Goal: Task Accomplishment & Management: Use online tool/utility

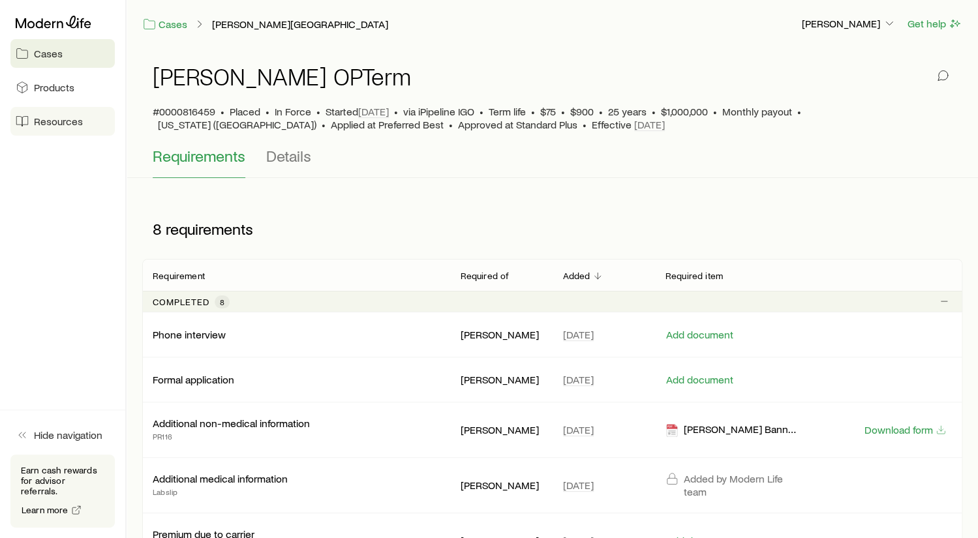
click at [51, 116] on span "Resources" at bounding box center [58, 121] width 49 height 13
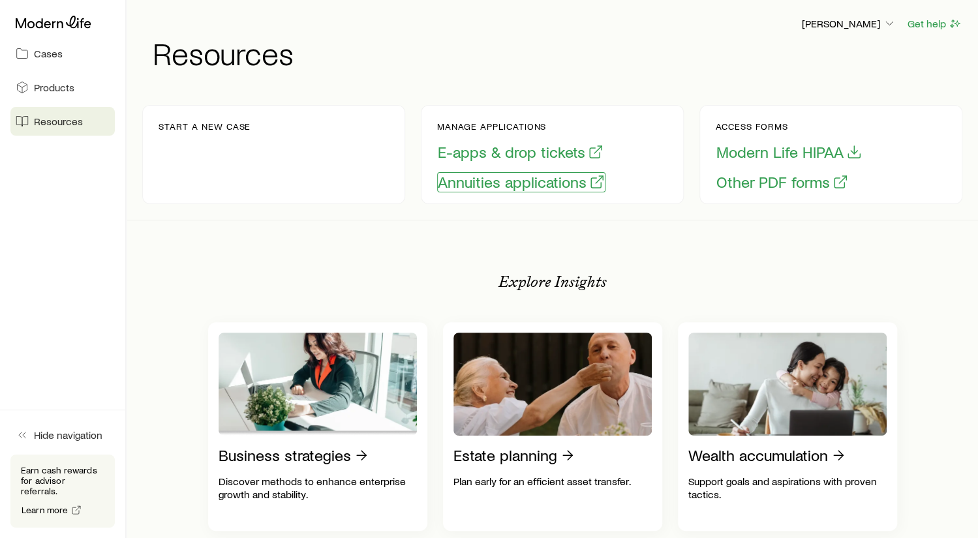
click at [508, 185] on button "Annuities applications" at bounding box center [521, 182] width 168 height 20
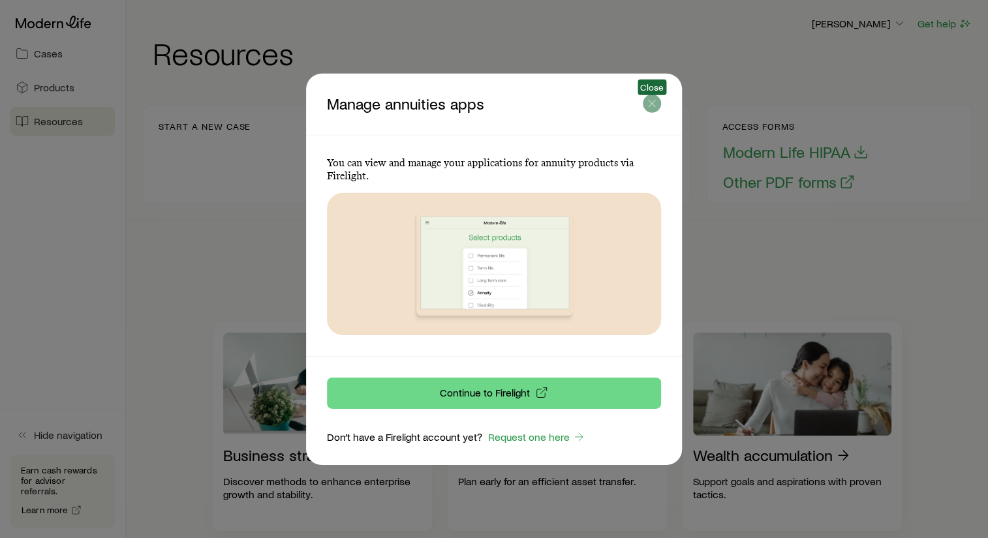
click at [653, 98] on icon "button" at bounding box center [652, 103] width 13 height 13
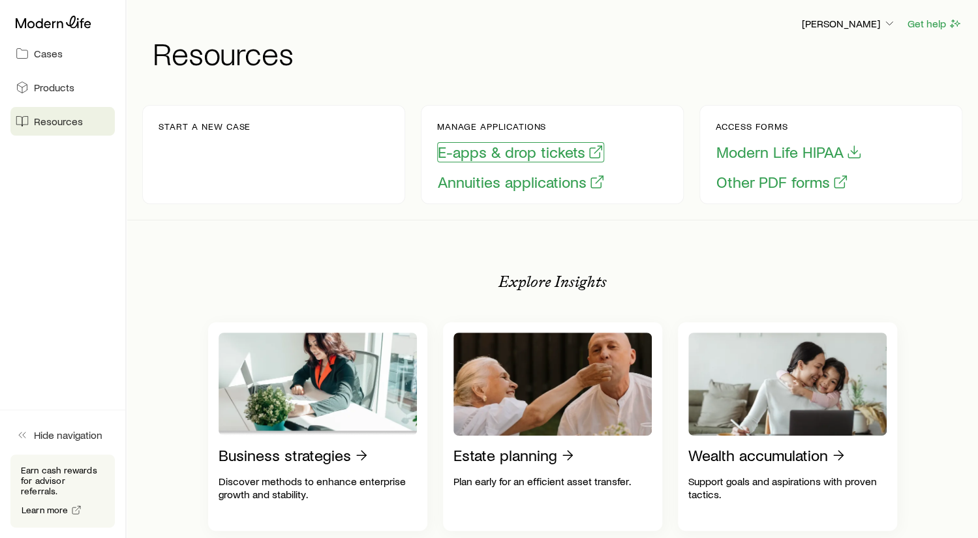
click at [542, 150] on button "E-apps & drop tickets" at bounding box center [520, 152] width 167 height 20
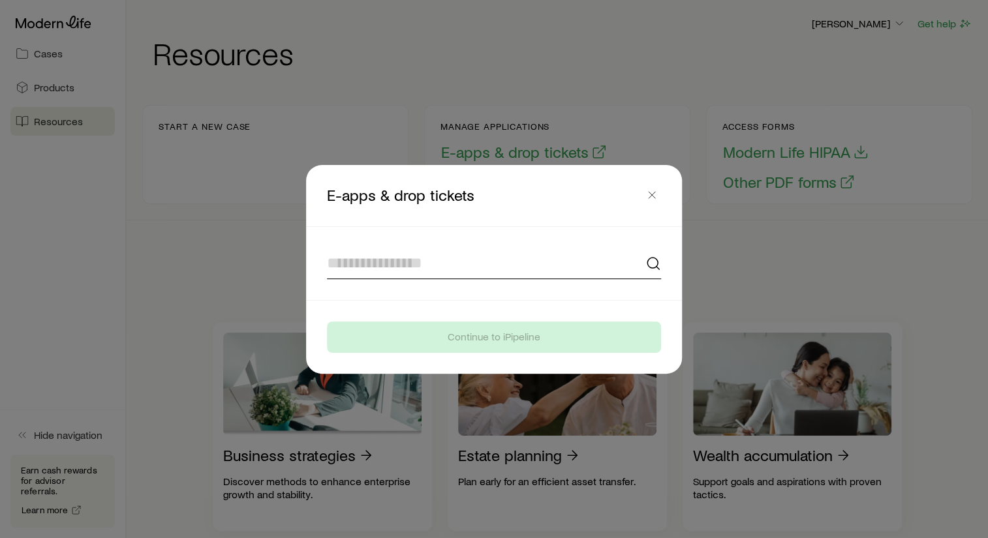
click at [340, 258] on input at bounding box center [494, 263] width 334 height 31
click at [352, 259] on input at bounding box center [494, 263] width 334 height 31
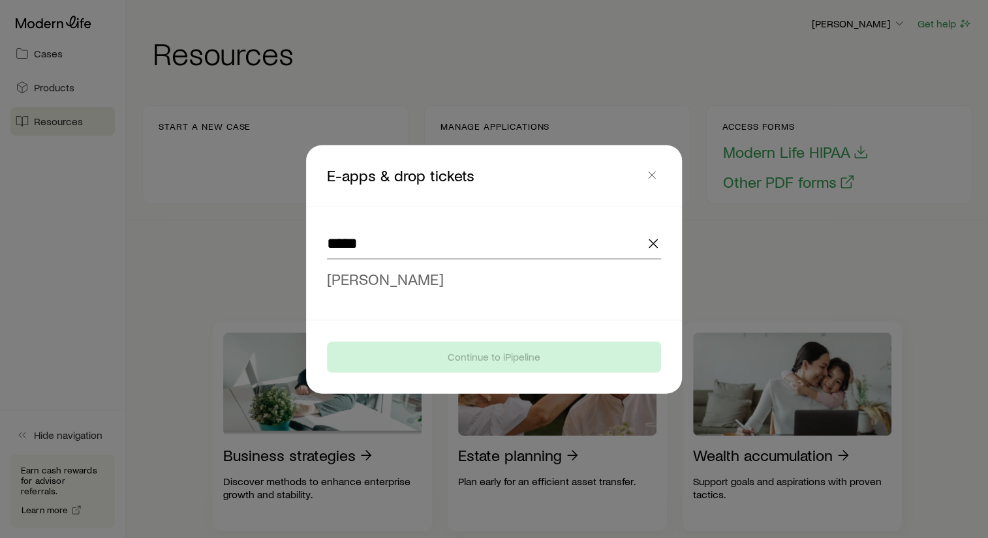
click at [377, 279] on span "[PERSON_NAME]" at bounding box center [385, 278] width 117 height 19
type input "**********"
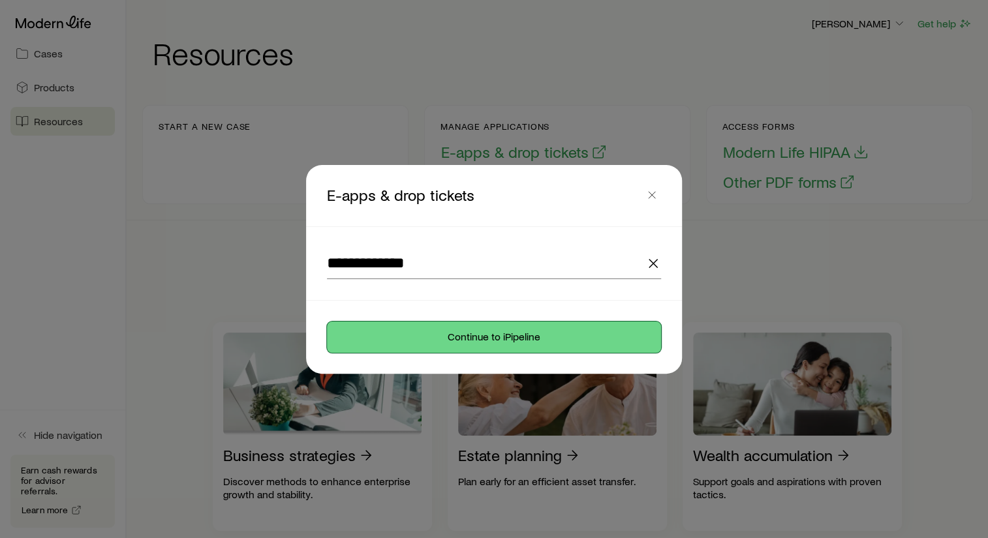
click at [510, 332] on button "Continue to iPipeline" at bounding box center [494, 337] width 334 height 31
